Goal: Ask a question

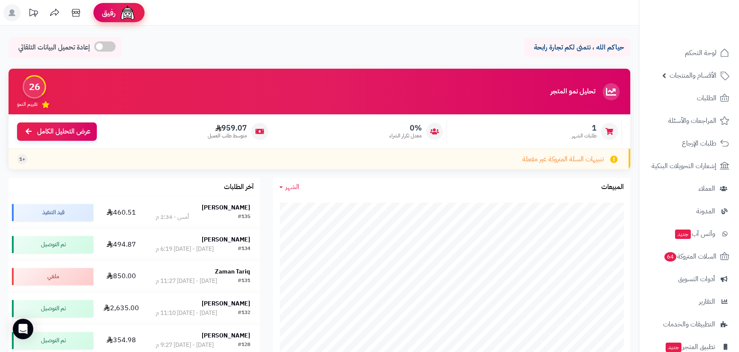
click at [119, 8] on img at bounding box center [127, 12] width 17 height 17
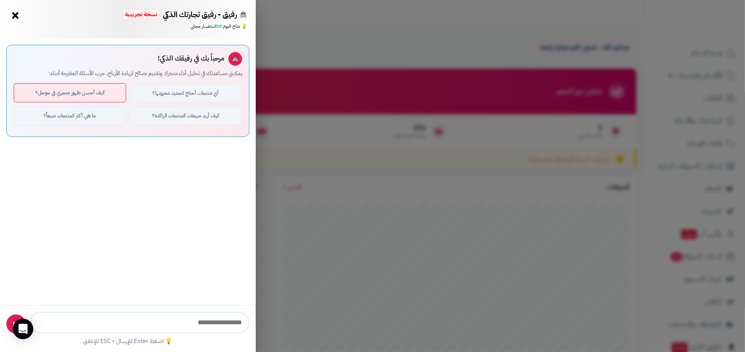
click at [62, 95] on button "كيف أحسن ظهور متجري في جوجل؟" at bounding box center [70, 92] width 113 height 19
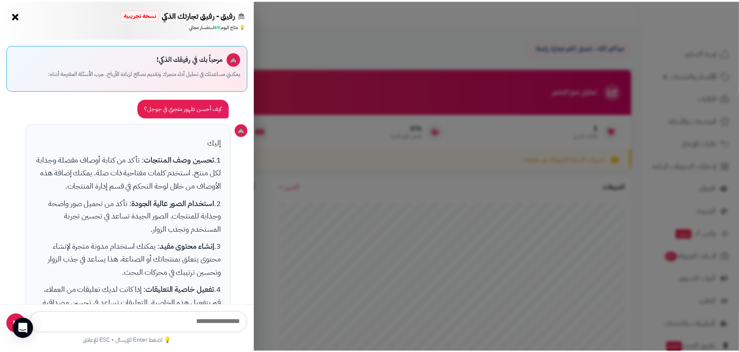
scroll to position [228, 0]
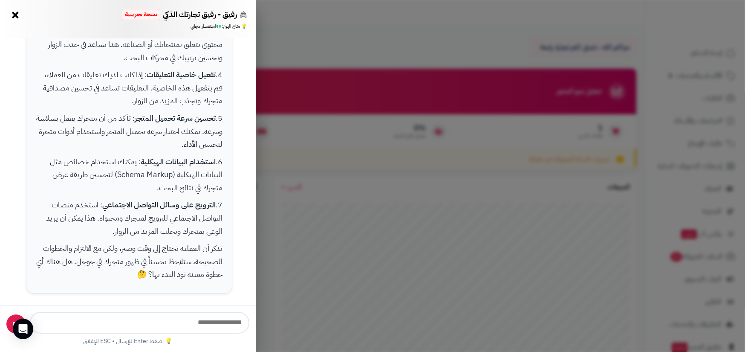
click at [15, 16] on button "×" at bounding box center [16, 15] width 14 height 14
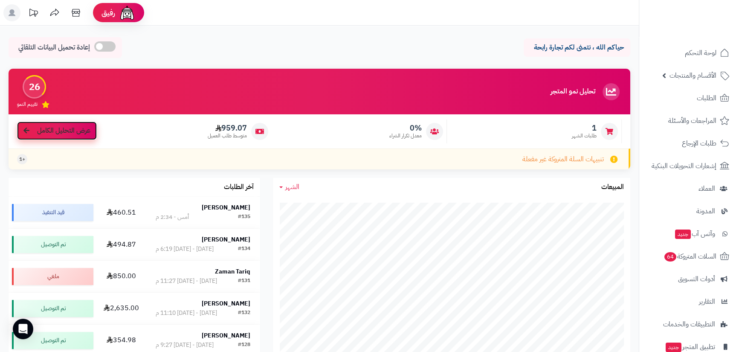
click at [80, 129] on span "عرض التحليل الكامل" at bounding box center [63, 131] width 53 height 10
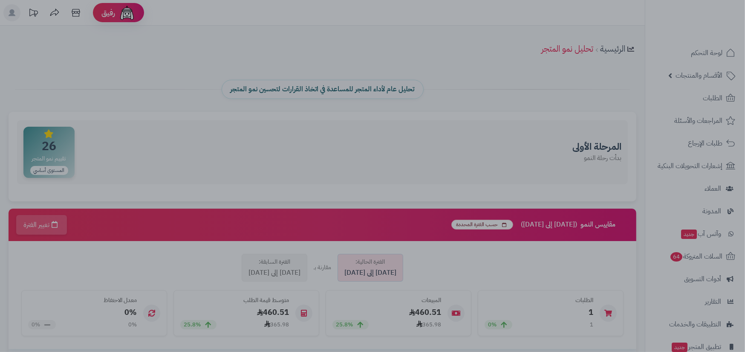
click at [150, 162] on div at bounding box center [372, 176] width 745 height 352
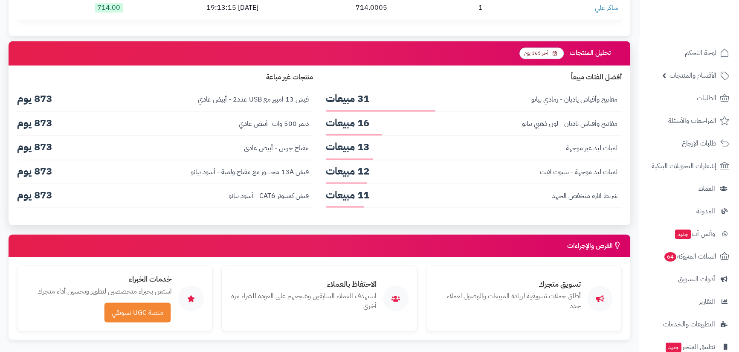
scroll to position [1236, 0]
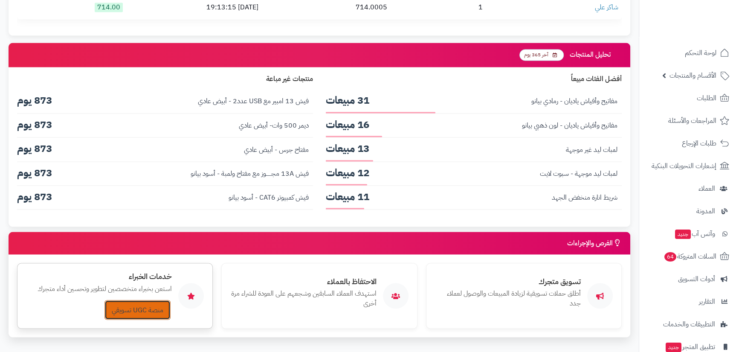
click at [141, 300] on link "منصة UGC تسويقي" at bounding box center [137, 310] width 66 height 20
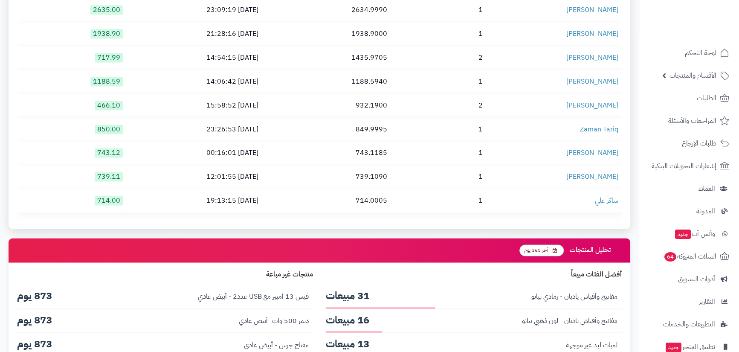
scroll to position [1023, 0]
